Goal: Find specific page/section: Find specific page/section

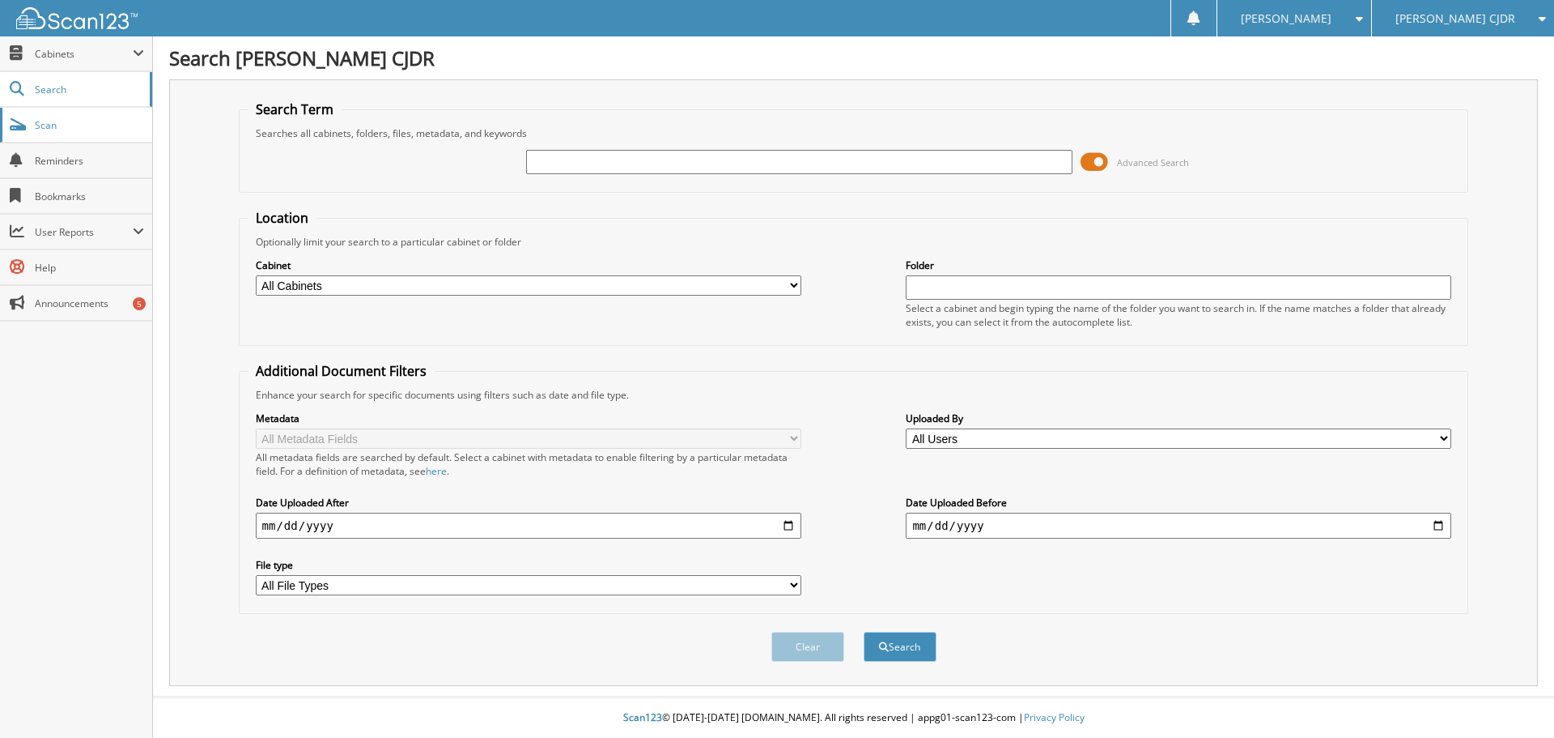
click at [36, 130] on span "Scan" at bounding box center [89, 125] width 109 height 14
click at [557, 164] on input "text" at bounding box center [799, 162] width 546 height 24
type input "VASKE"
click at [864, 632] on button "Search" at bounding box center [900, 647] width 73 height 30
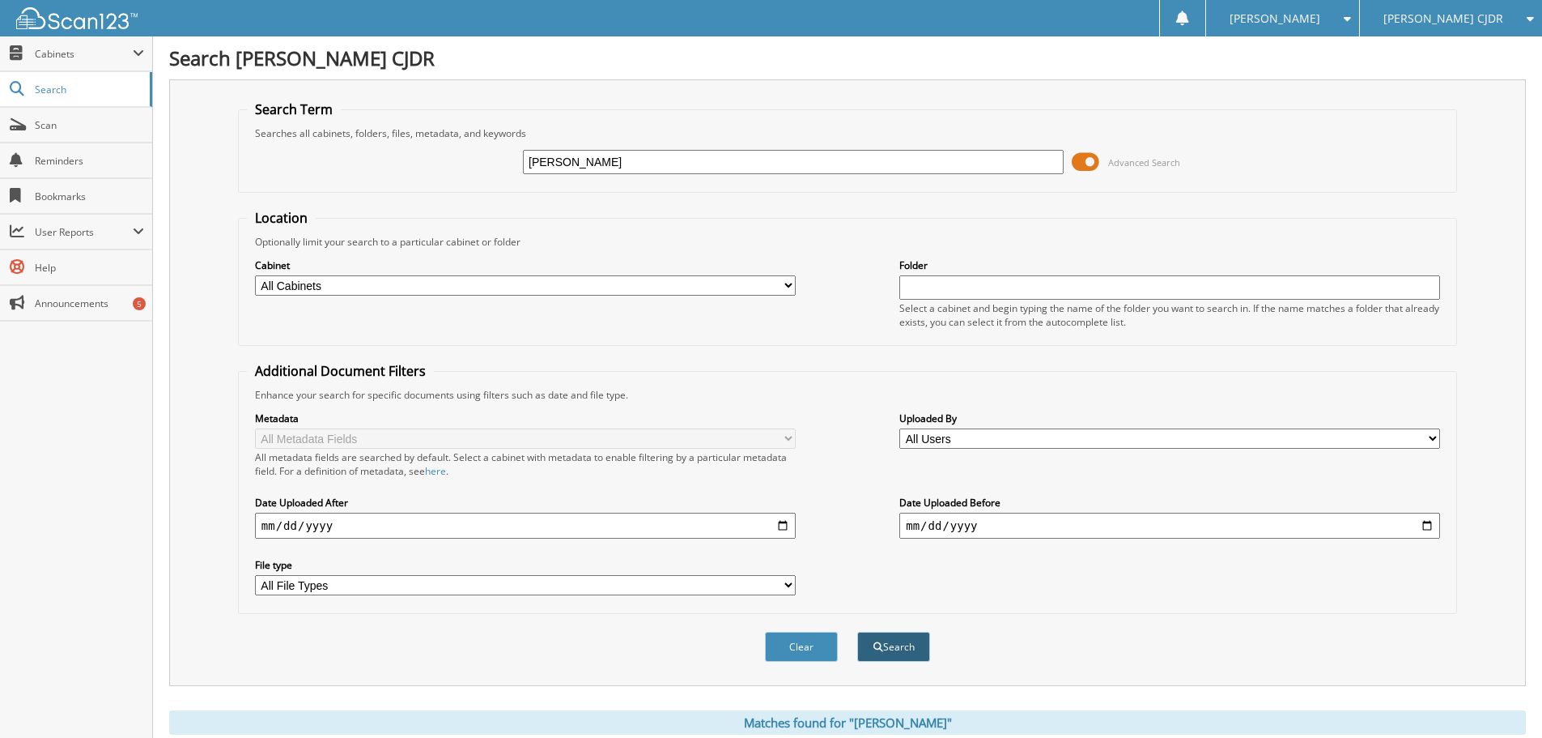
click at [900, 648] on button "Search" at bounding box center [893, 647] width 73 height 30
click at [33, 52] on span "Cabinets" at bounding box center [76, 53] width 152 height 35
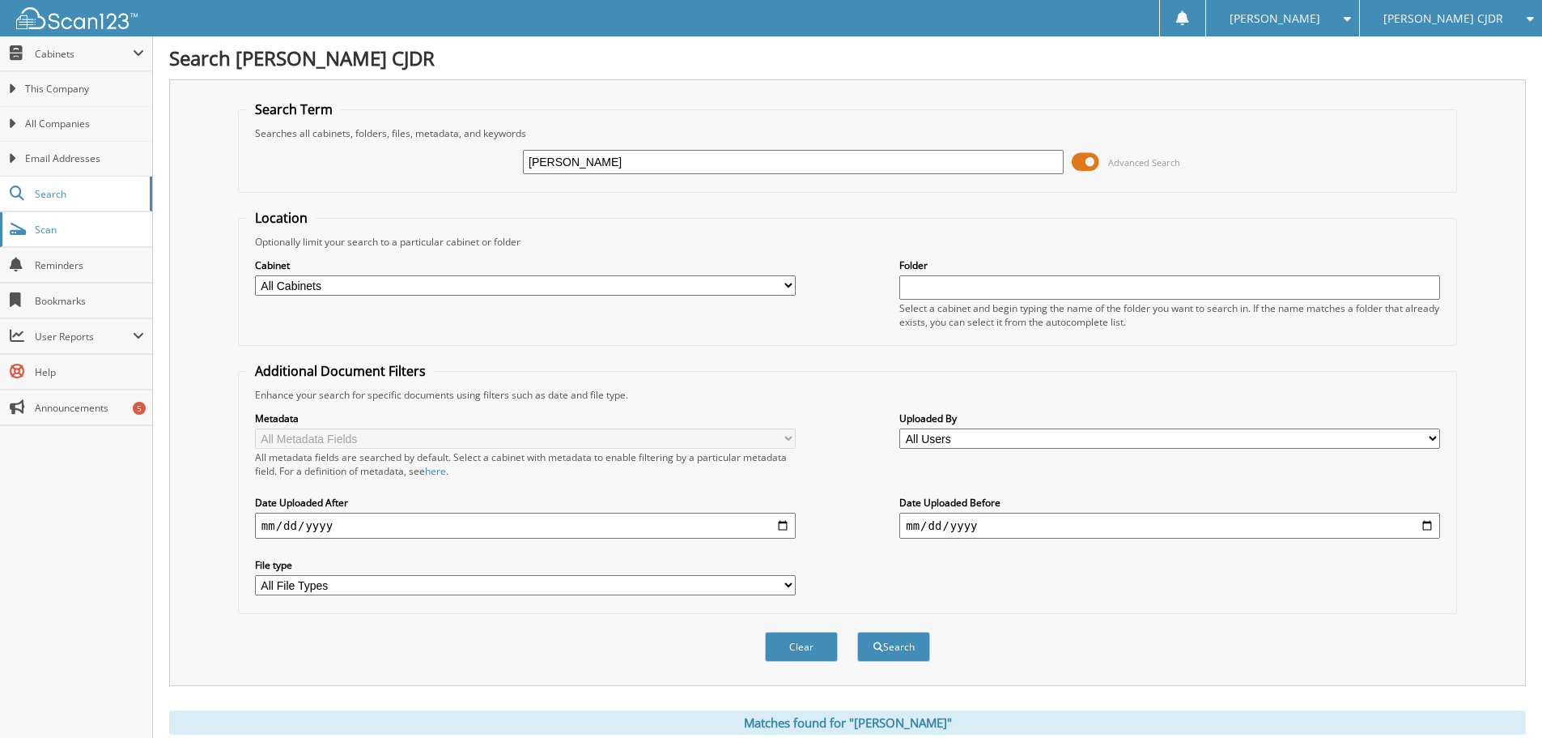
click at [40, 231] on span "Scan" at bounding box center [89, 230] width 109 height 14
